Goal: Check status: Check status

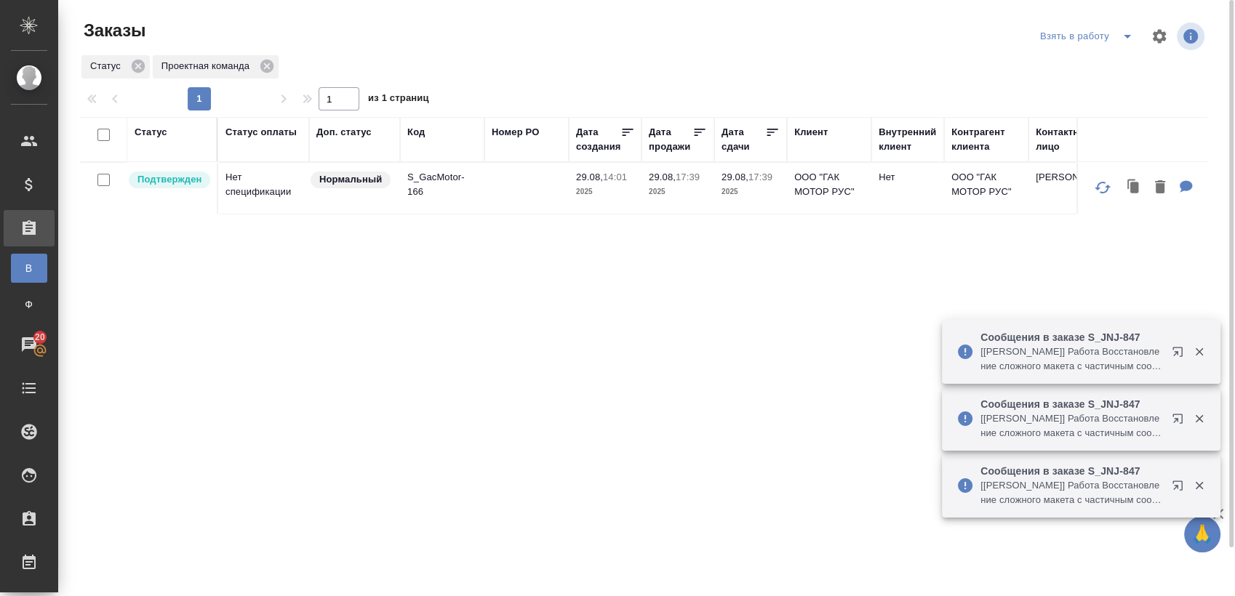
click at [703, 313] on div "Статус Статус оплаты Доп. статус Код Номер PO Дата создания Дата продажи Дата с…" at bounding box center [644, 379] width 1128 height 524
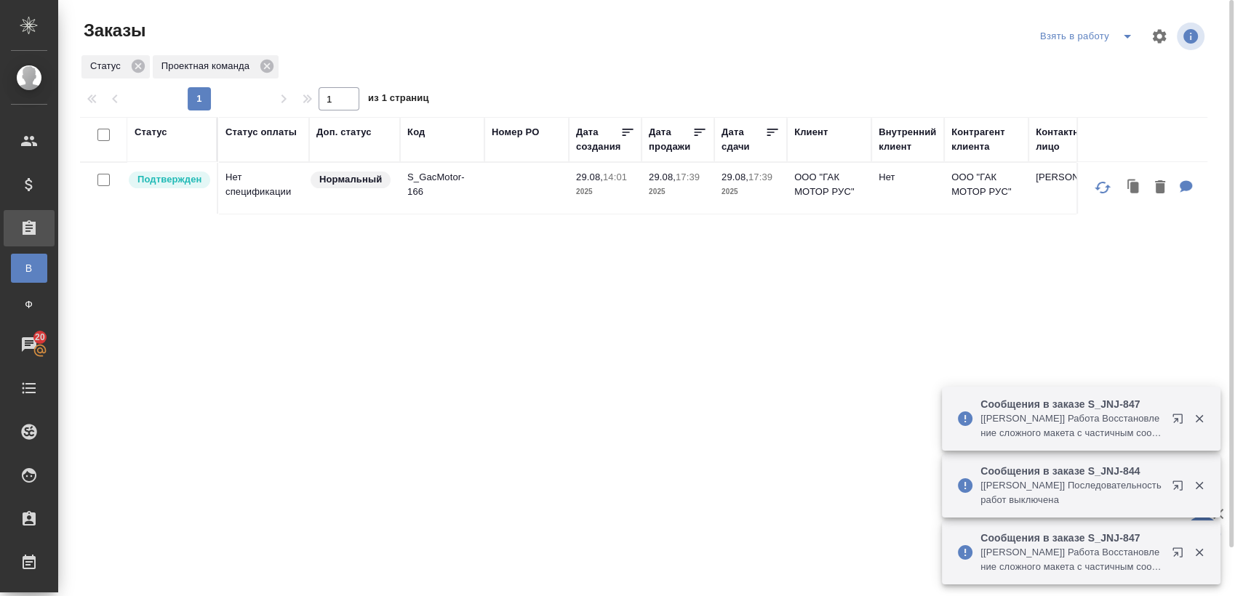
click at [1130, 32] on button "split button" at bounding box center [1127, 36] width 29 height 23
click at [1093, 62] on li "Мои заказы" at bounding box center [1089, 65] width 122 height 23
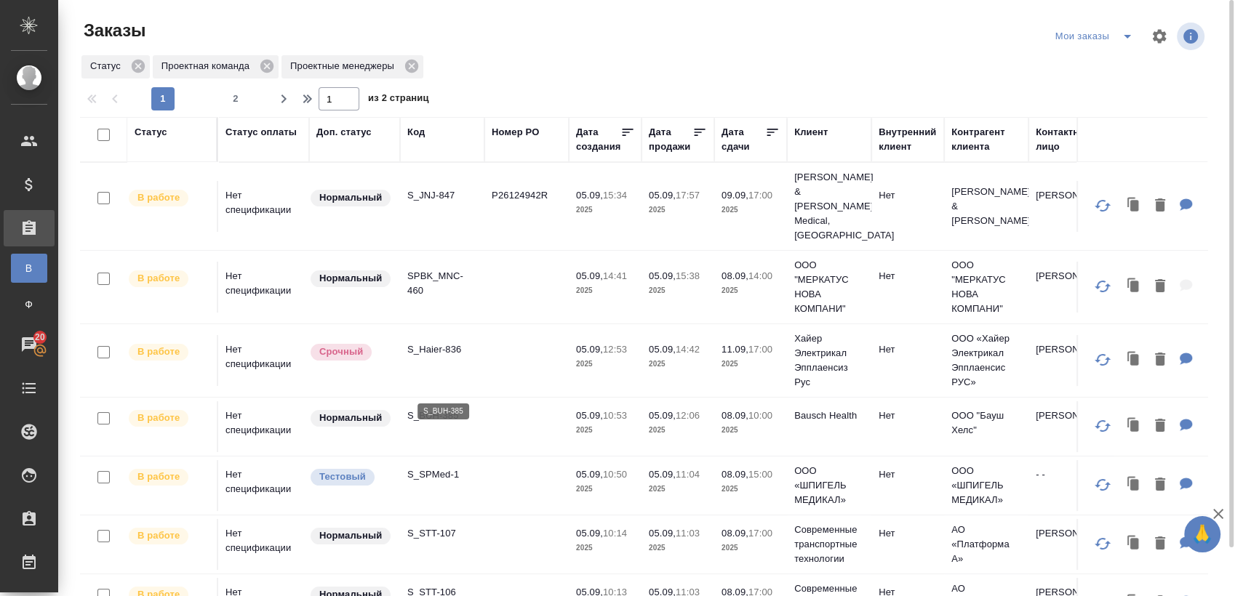
click at [453, 409] on p "S_BUH-385" at bounding box center [442, 416] width 70 height 15
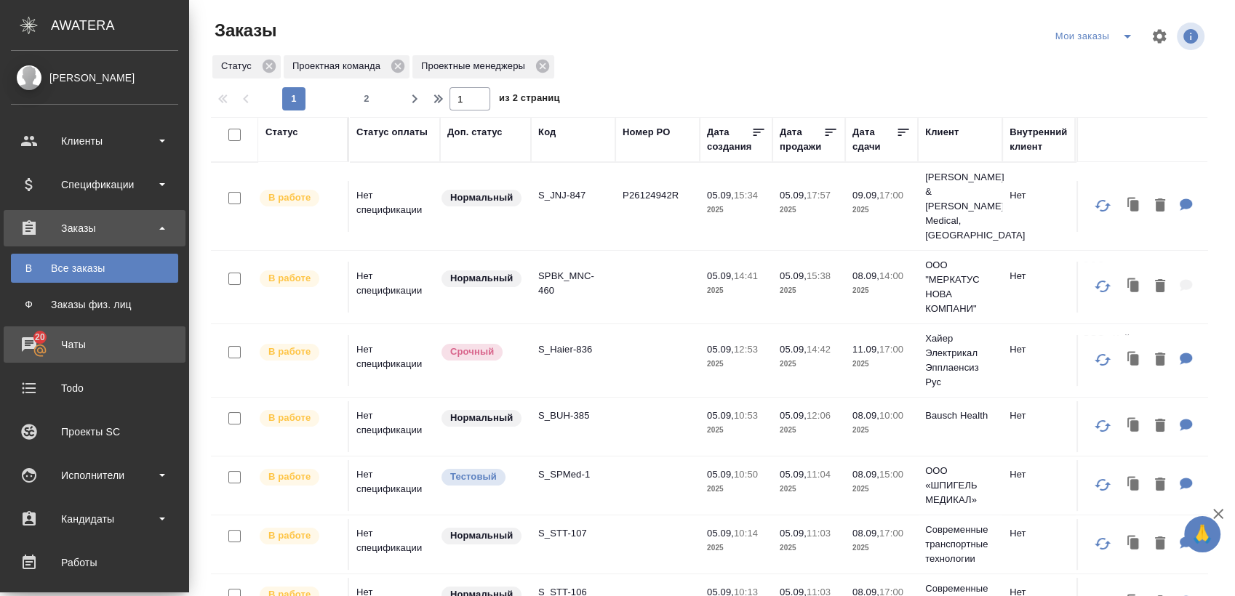
click at [58, 344] on div "Чаты" at bounding box center [94, 345] width 167 height 22
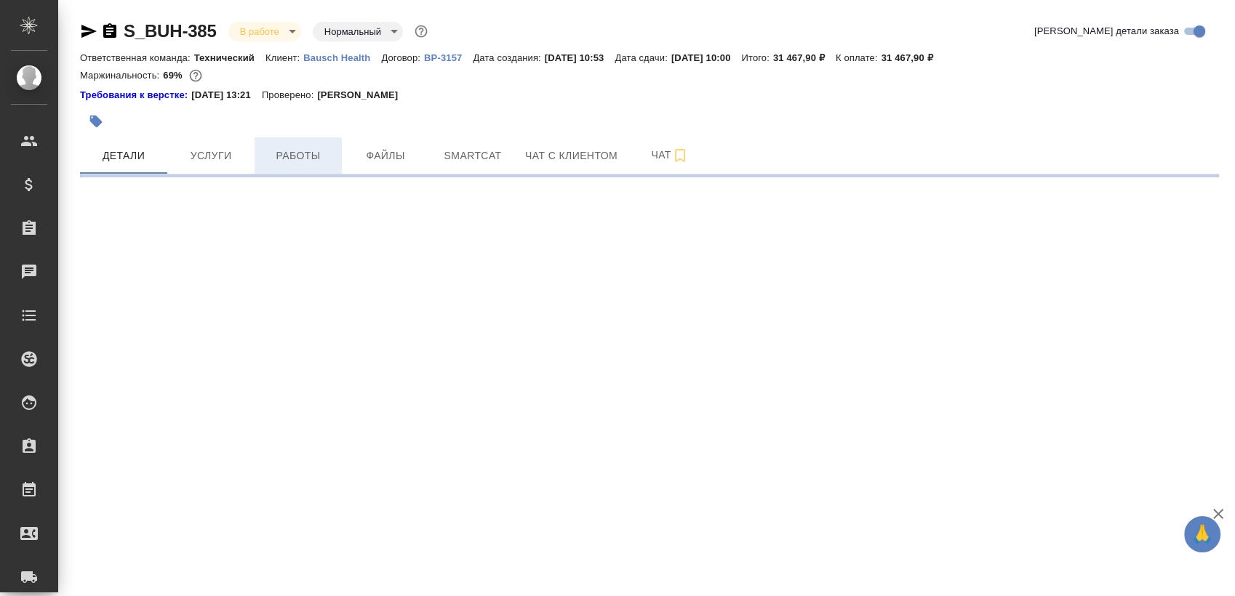
click at [326, 147] on span "Работы" at bounding box center [298, 156] width 70 height 18
select select "RU"
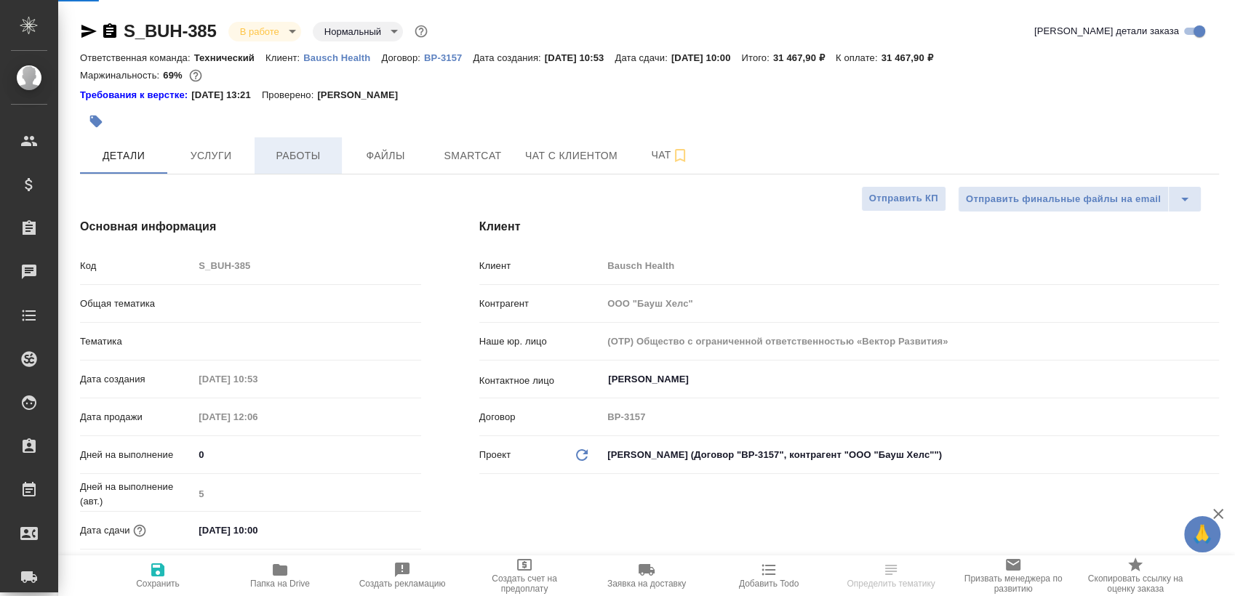
type textarea "x"
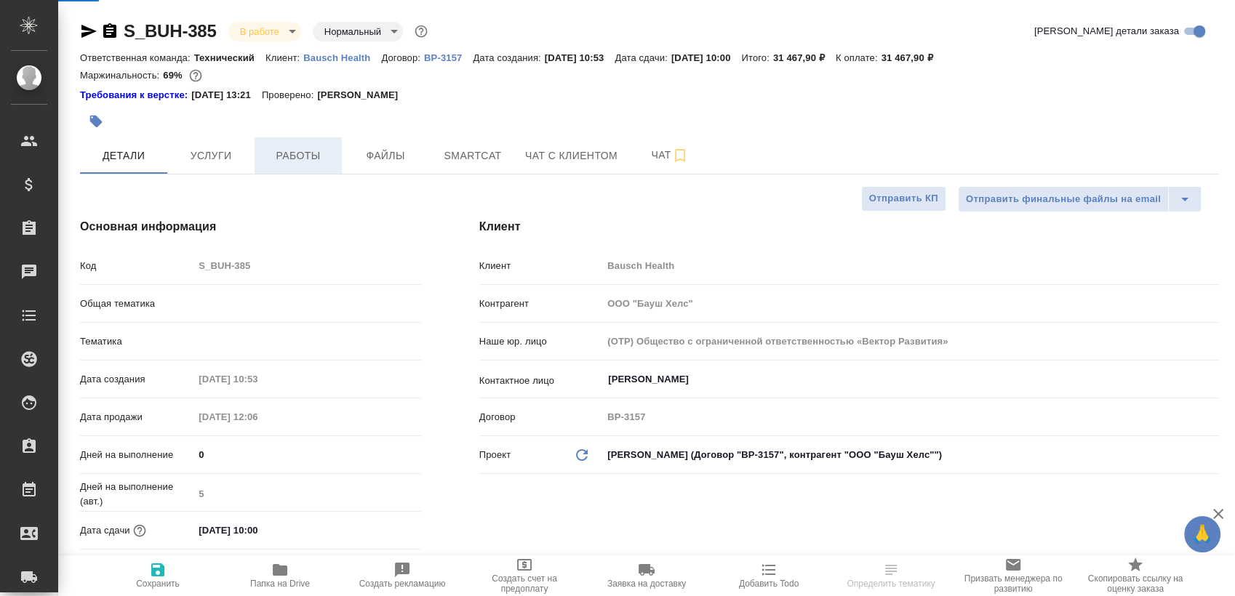
type textarea "x"
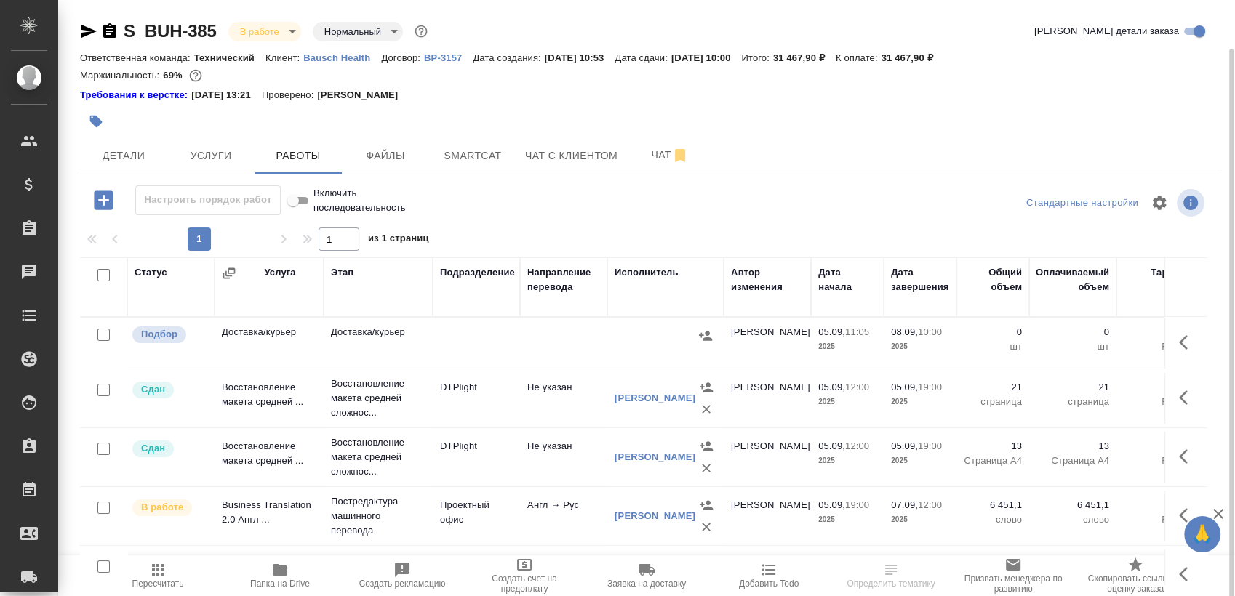
scroll to position [25, 0]
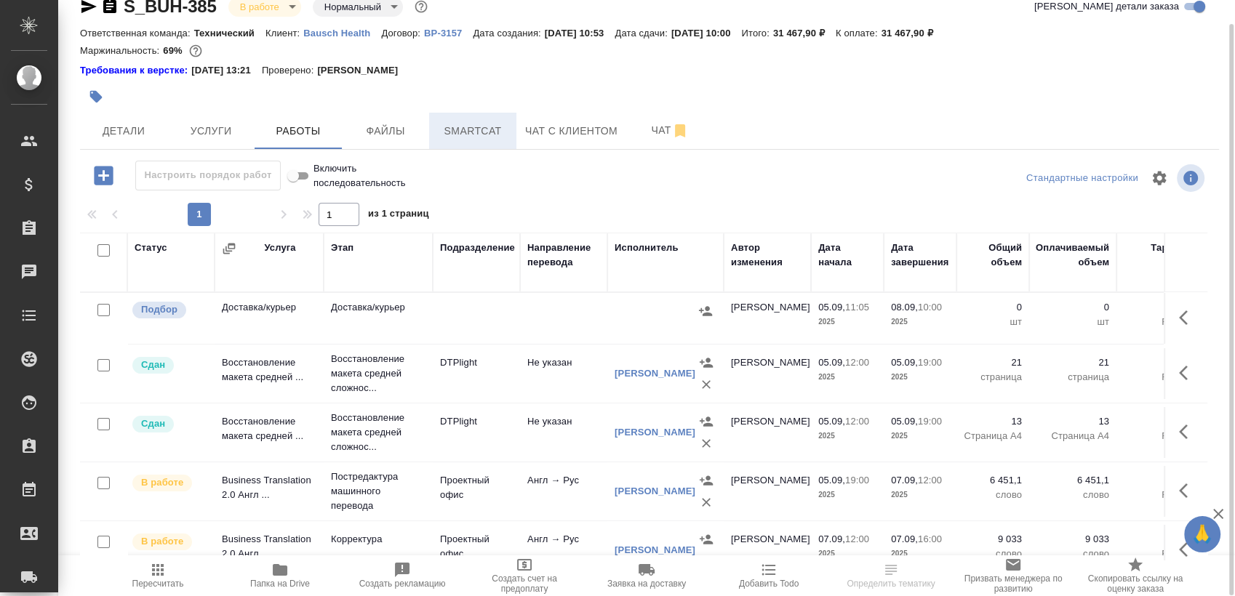
click at [499, 135] on span "Smartcat" at bounding box center [473, 131] width 70 height 18
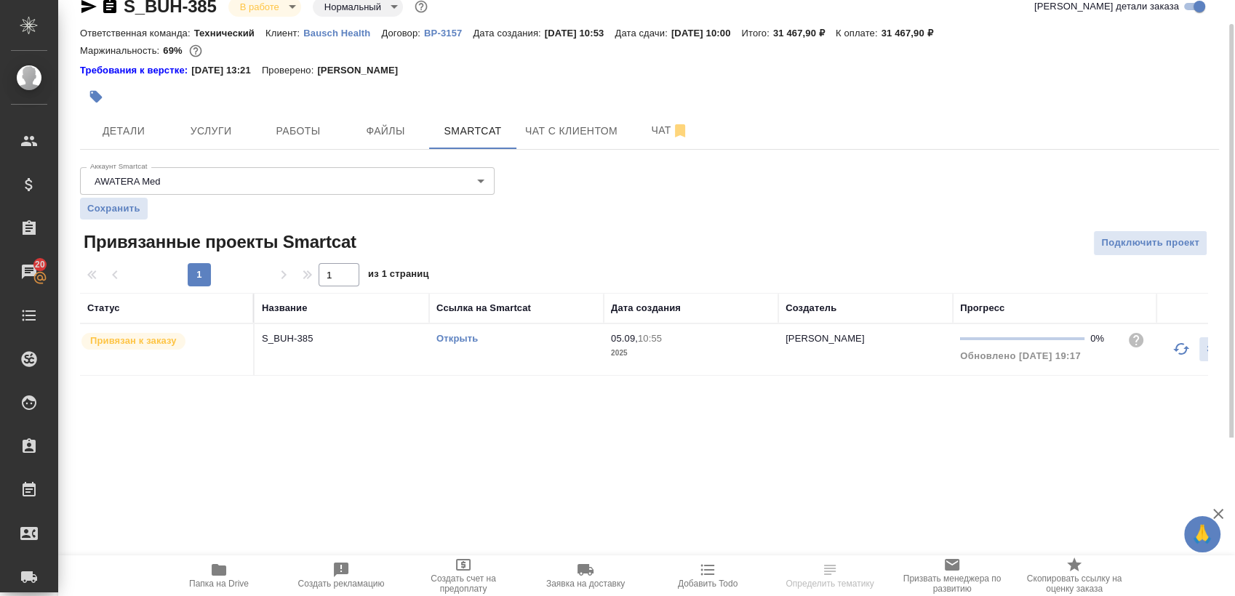
click at [460, 339] on link "Открыть" at bounding box center [456, 338] width 41 height 11
click at [452, 338] on link "Открыть" at bounding box center [456, 338] width 41 height 11
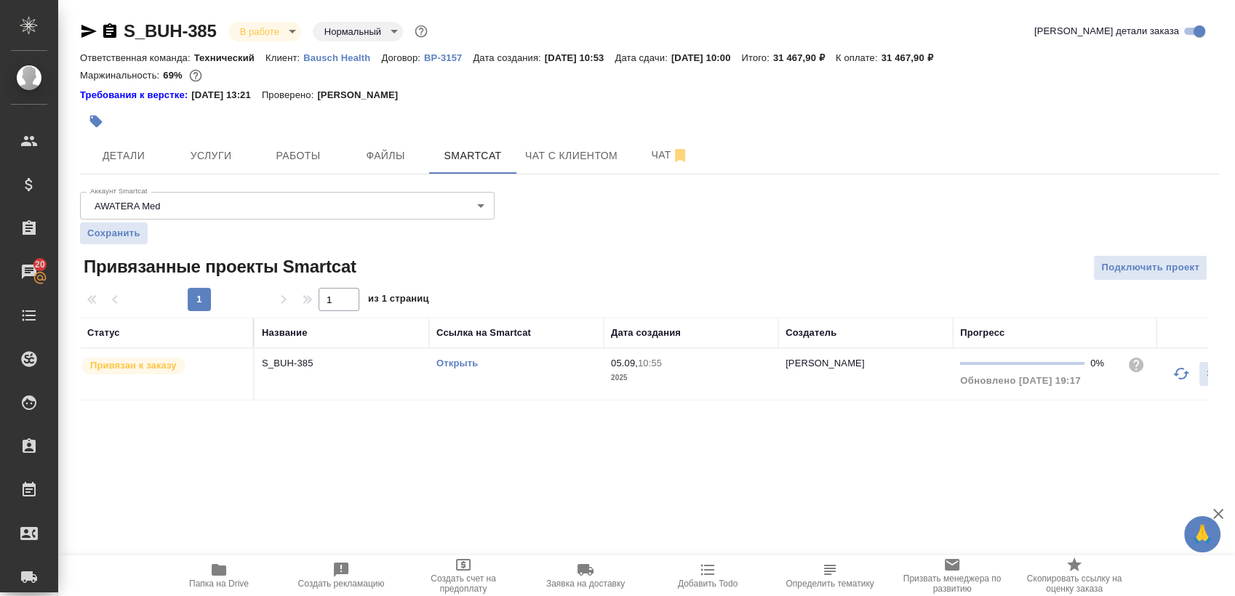
click at [86, 26] on icon "button" at bounding box center [88, 31] width 15 height 13
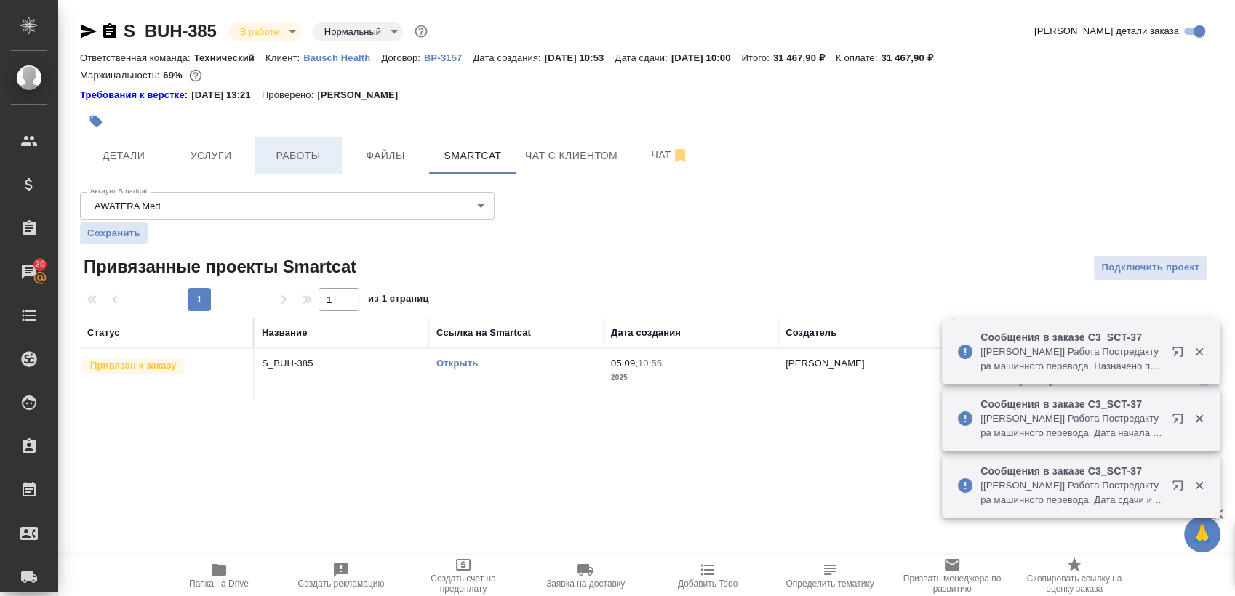
click at [276, 145] on button "Работы" at bounding box center [298, 155] width 87 height 36
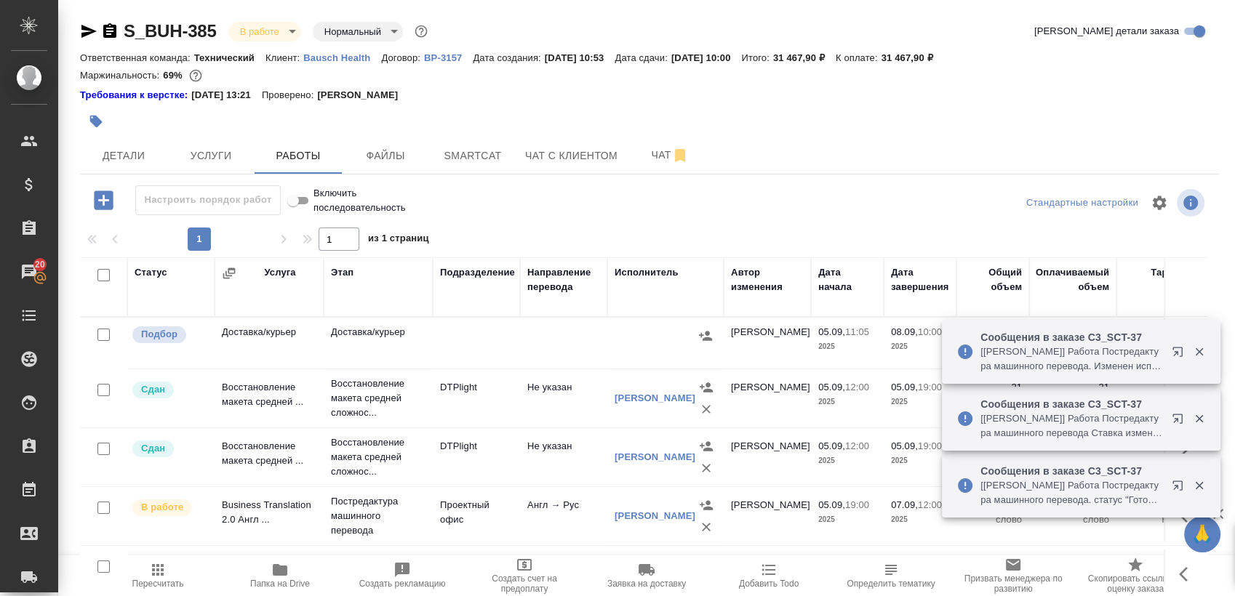
scroll to position [25, 0]
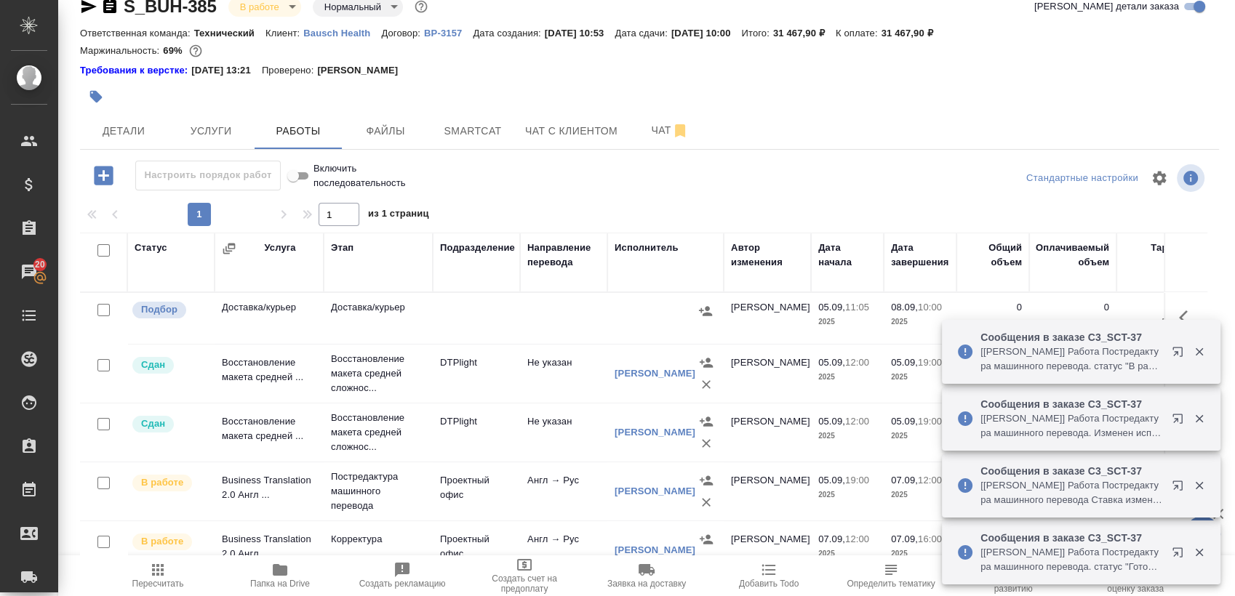
drag, startPoint x: 1195, startPoint y: 276, endPoint x: 1193, endPoint y: 284, distance: 8.3
click at [1193, 284] on div "Статус Услуга Этап Подразделение Направление перевода Исполнитель Автор изменен…" at bounding box center [649, 396] width 1139 height 327
